Goal: Information Seeking & Learning: Learn about a topic

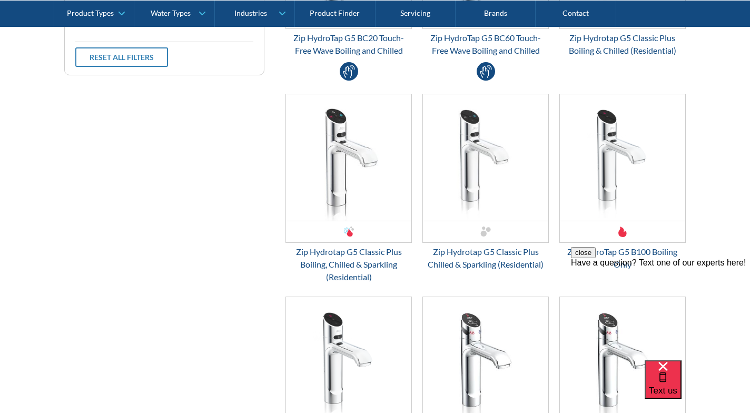
click at [335, 13] on link "Product Finder" at bounding box center [335, 13] width 80 height 26
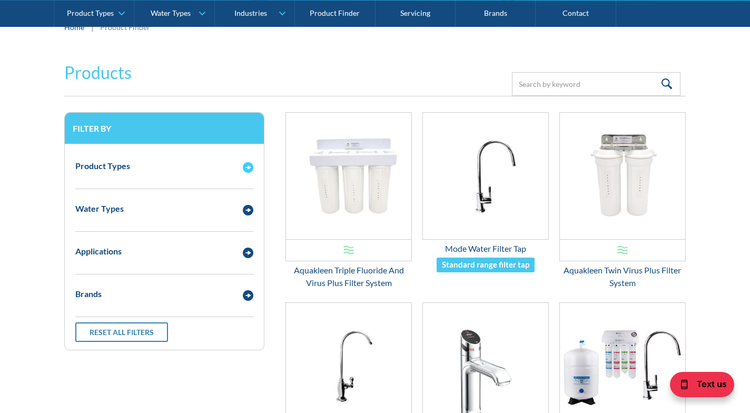
click at [220, 167] on div "Product Types" at bounding box center [154, 166] width 168 height 13
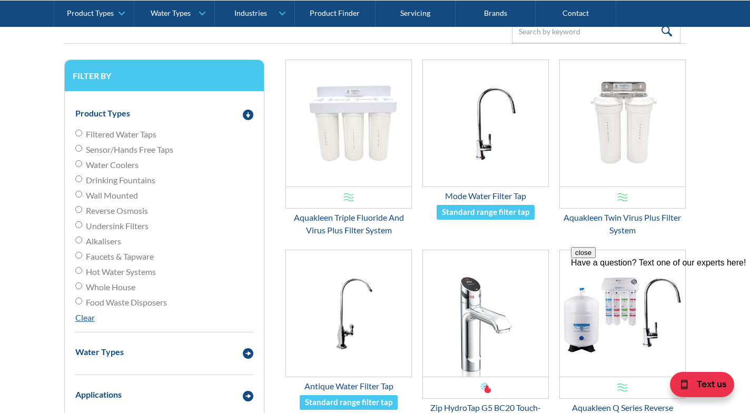
scroll to position [263, 0]
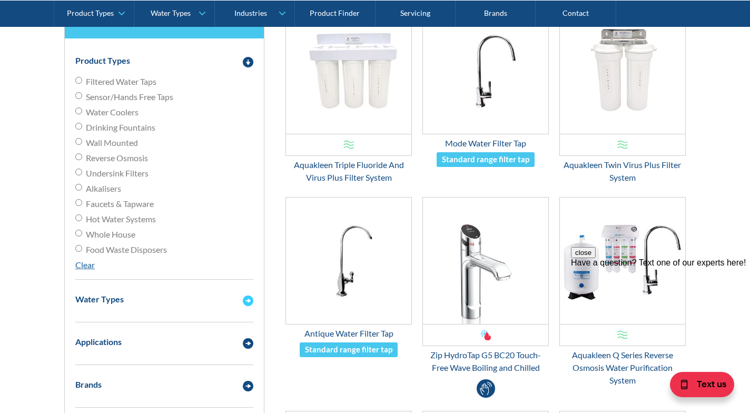
click at [210, 296] on div "Water Types" at bounding box center [154, 299] width 168 height 13
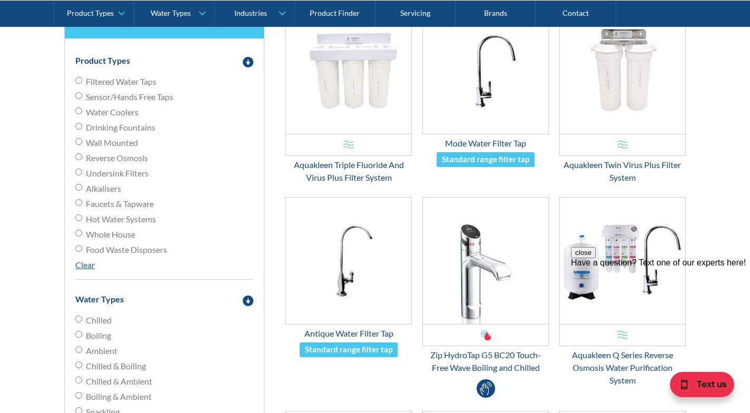
click at [80, 80] on input "Filtered Water Taps" at bounding box center [78, 80] width 7 height 7
radio input "true"
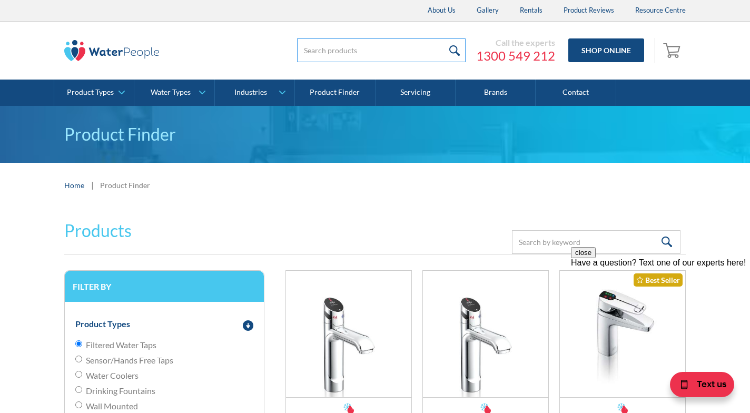
click at [340, 49] on input "search" at bounding box center [381, 50] width 169 height 24
click at [443, 38] on input "submit" at bounding box center [454, 50] width 23 height 24
click at [418, 52] on input "hydro tap g5 bcs home classic" at bounding box center [381, 50] width 169 height 24
type input "hydro tap g5 bcs home classic plus tap chrome"
click at [443, 38] on input "submit" at bounding box center [454, 50] width 23 height 24
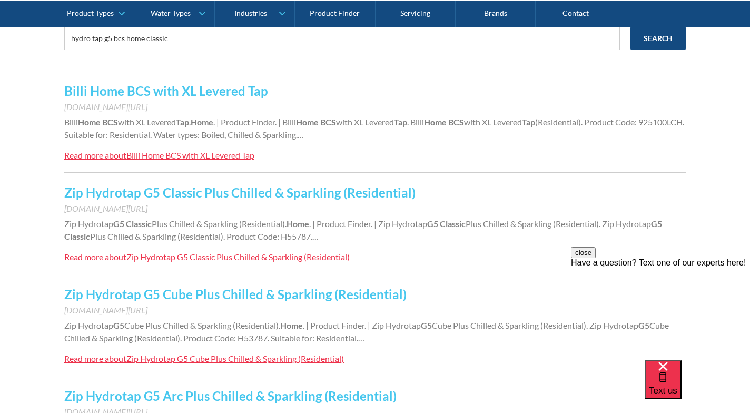
scroll to position [158, 0]
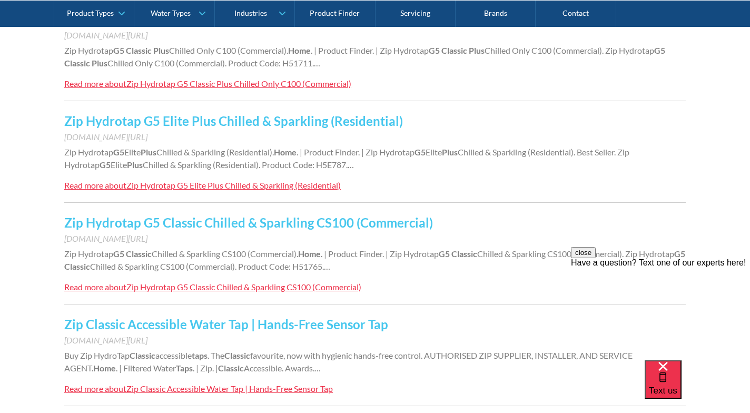
scroll to position [896, 0]
